Goal: Task Accomplishment & Management: Complete application form

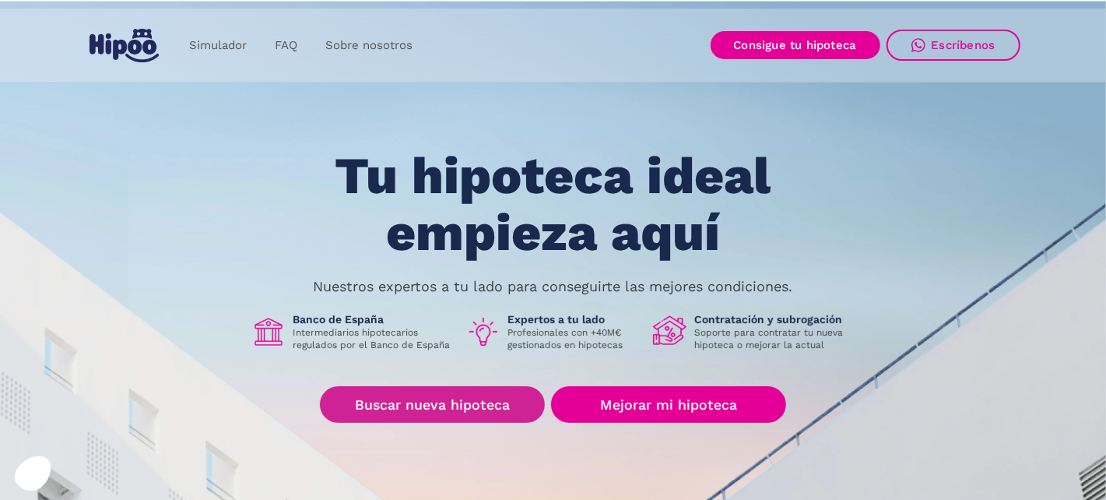
scroll to position [78, 0]
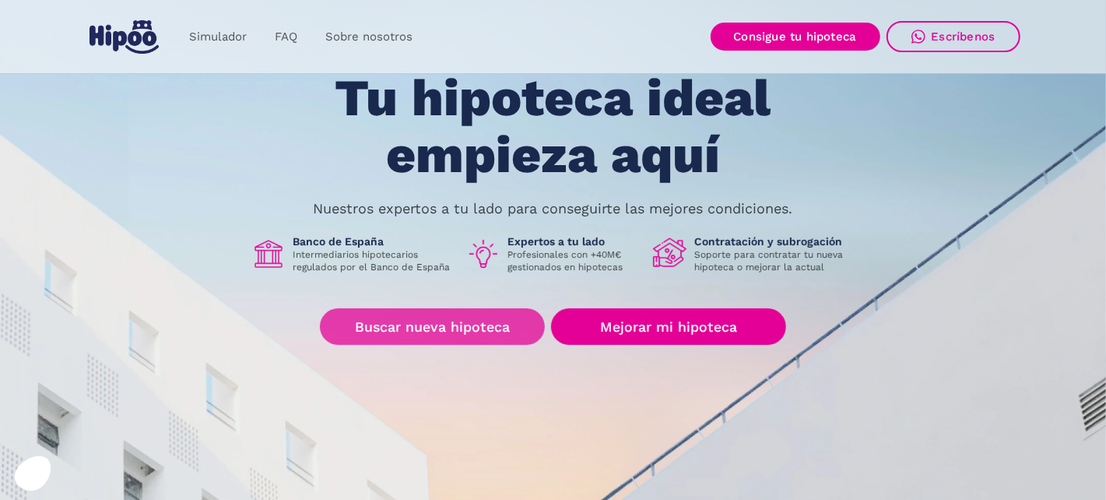
click at [457, 328] on link "Buscar nueva hipoteca" at bounding box center [432, 326] width 225 height 37
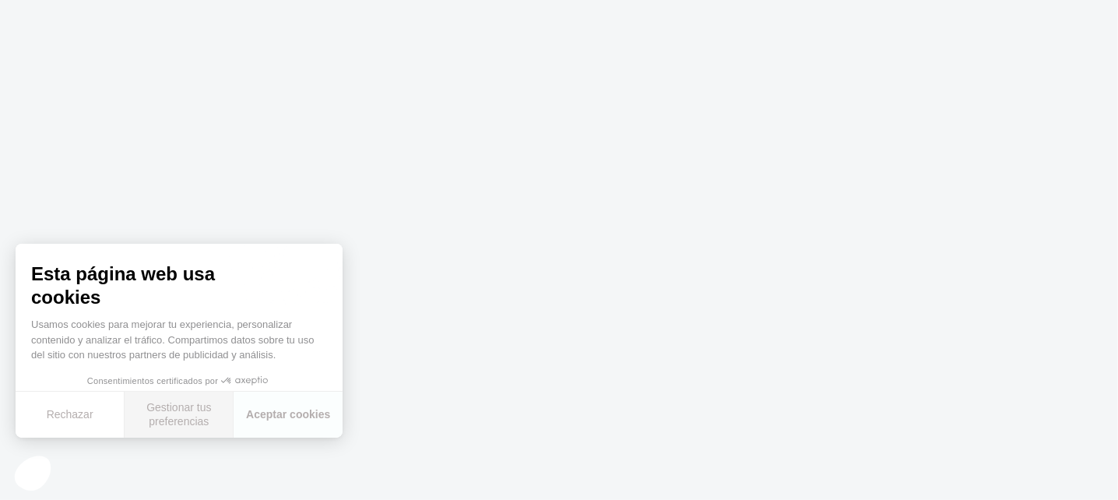
click at [168, 416] on button "Gestionar tus preferencias" at bounding box center [179, 415] width 109 height 46
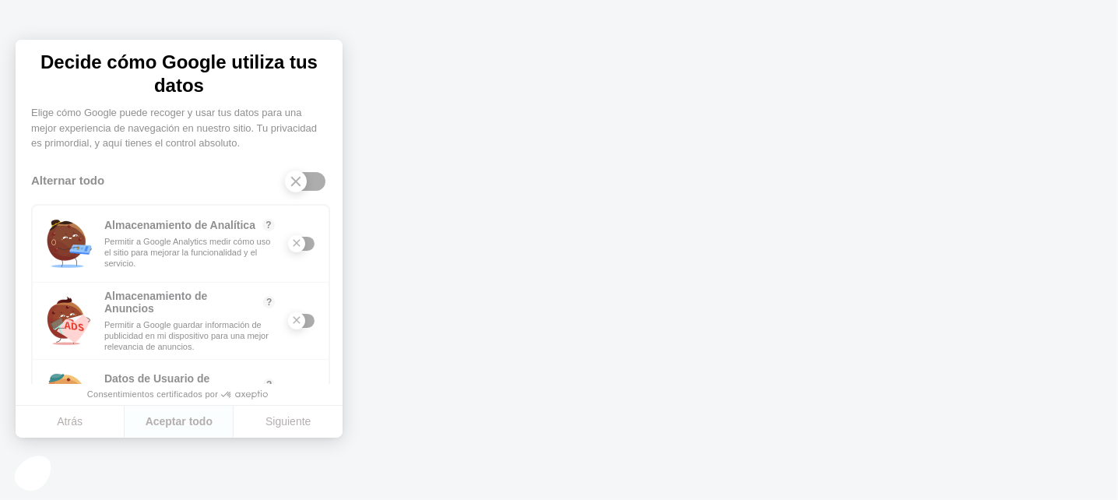
scroll to position [156, 0]
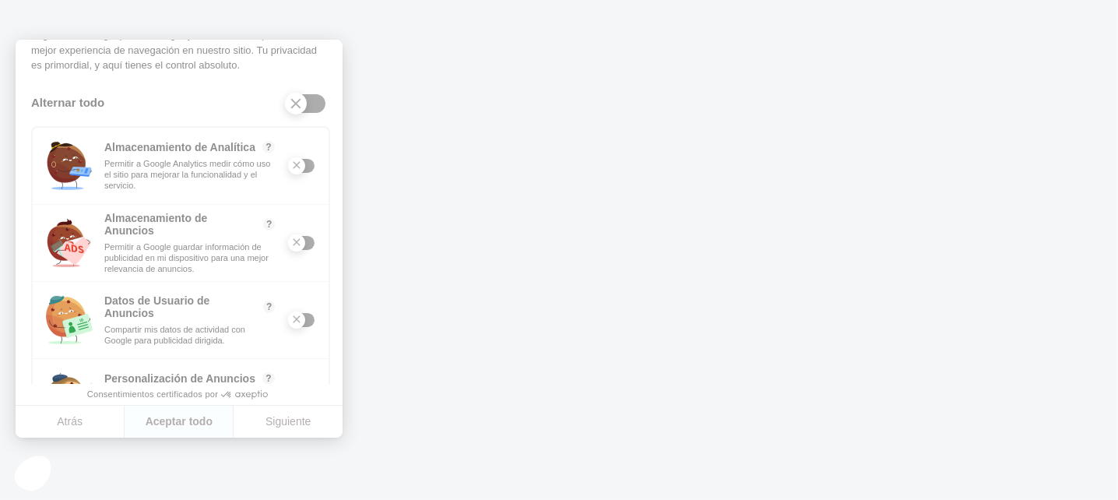
click at [295, 153] on div "Almacenamiento de Analítica ? Permitir a Google Analytics medir cómo uso el sit…" at bounding box center [181, 166] width 296 height 77
click at [291, 170] on div "Almacenamiento de Analítica" at bounding box center [296, 165] width 17 height 17
drag, startPoint x: 291, startPoint y: 168, endPoint x: 285, endPoint y: 114, distance: 54.1
click at [285, 101] on div at bounding box center [306, 104] width 42 height 22
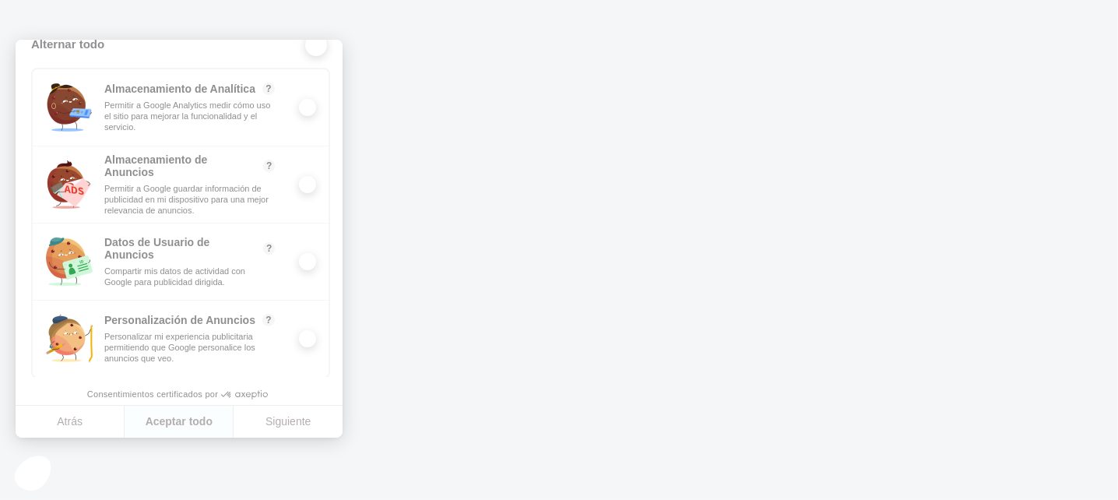
click at [293, 420] on button "Siguiente" at bounding box center [288, 422] width 109 height 33
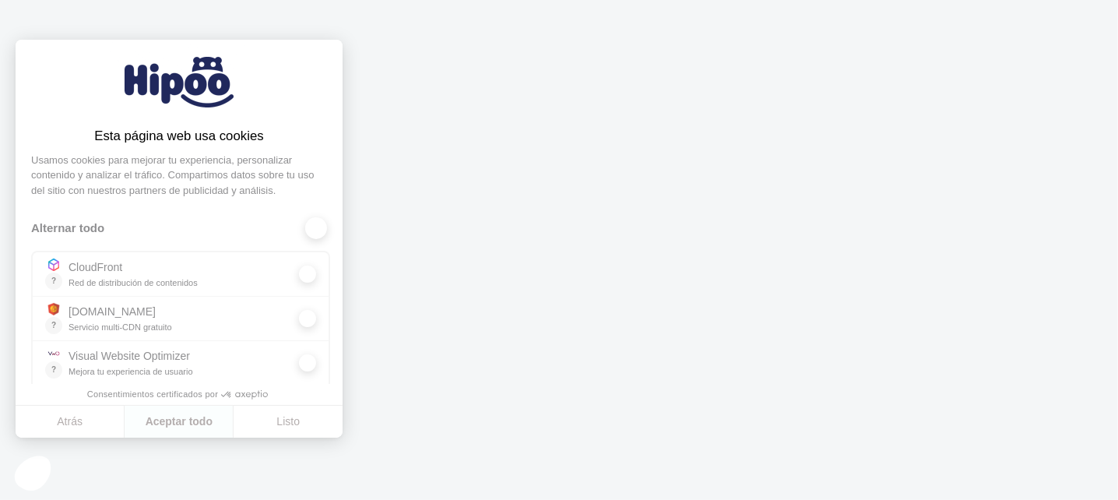
click at [299, 423] on button "Listo" at bounding box center [288, 422] width 109 height 33
